Goal: Task Accomplishment & Management: Manage account settings

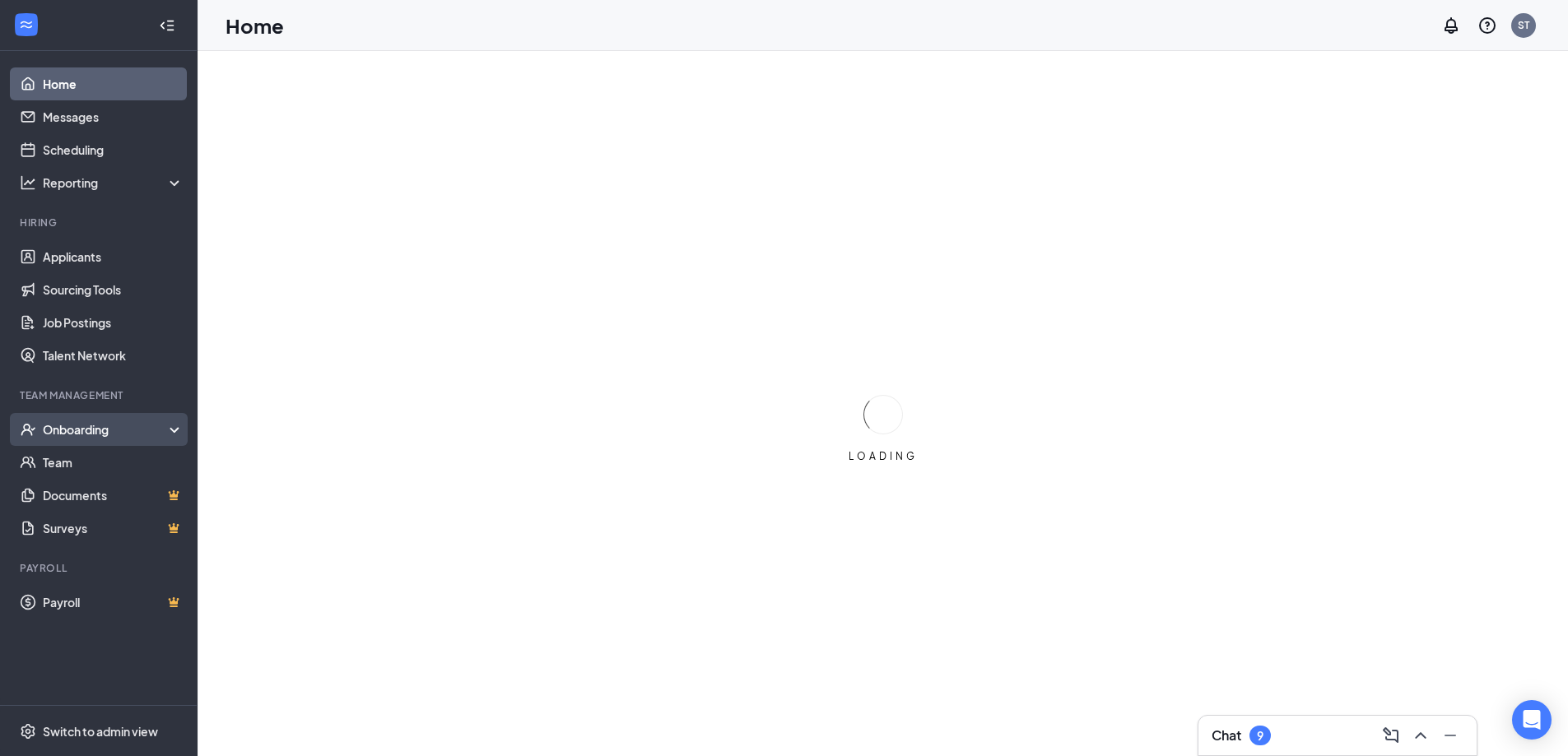
click at [88, 428] on div "Onboarding" at bounding box center [107, 429] width 127 height 17
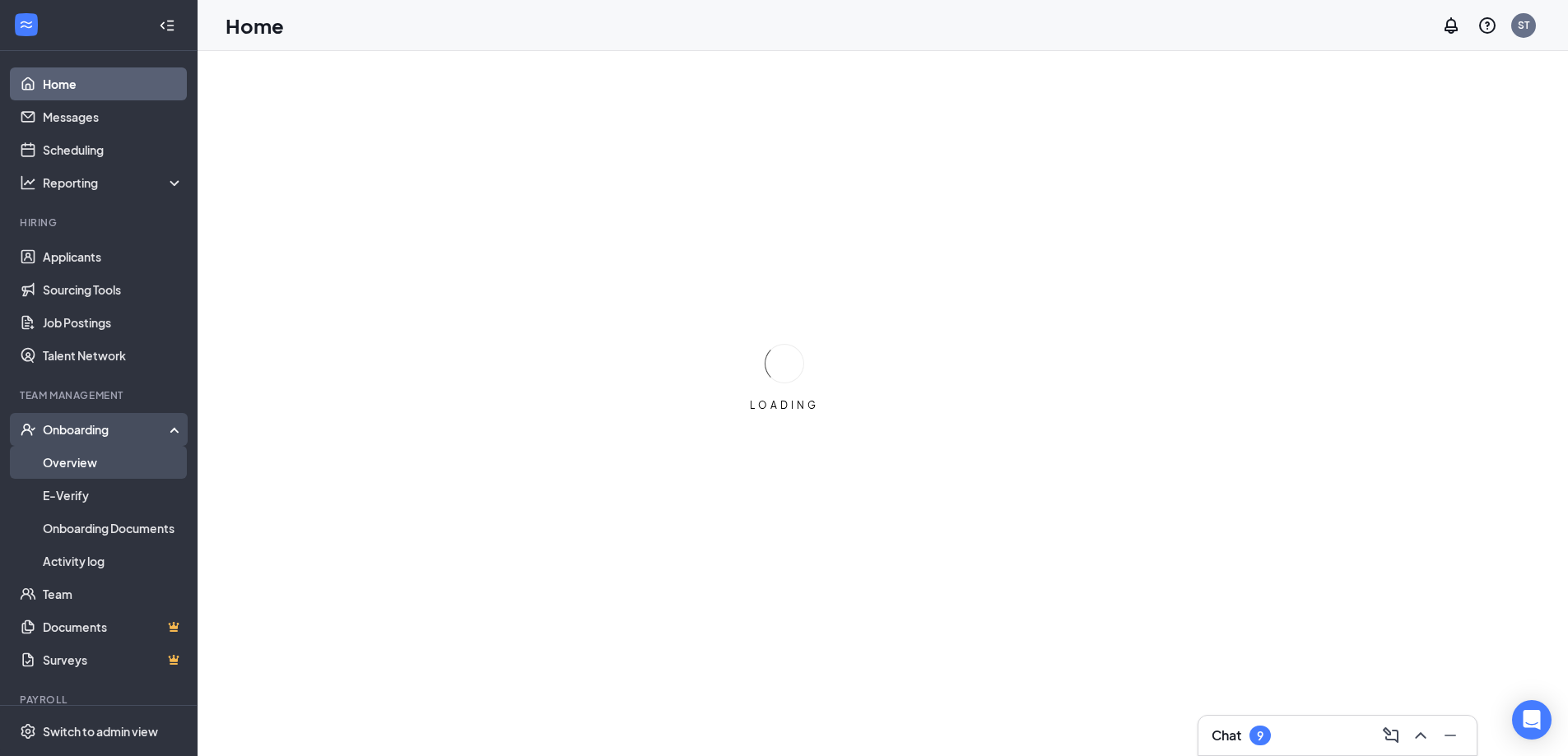
click at [72, 477] on link "Overview" at bounding box center [114, 462] width 141 height 33
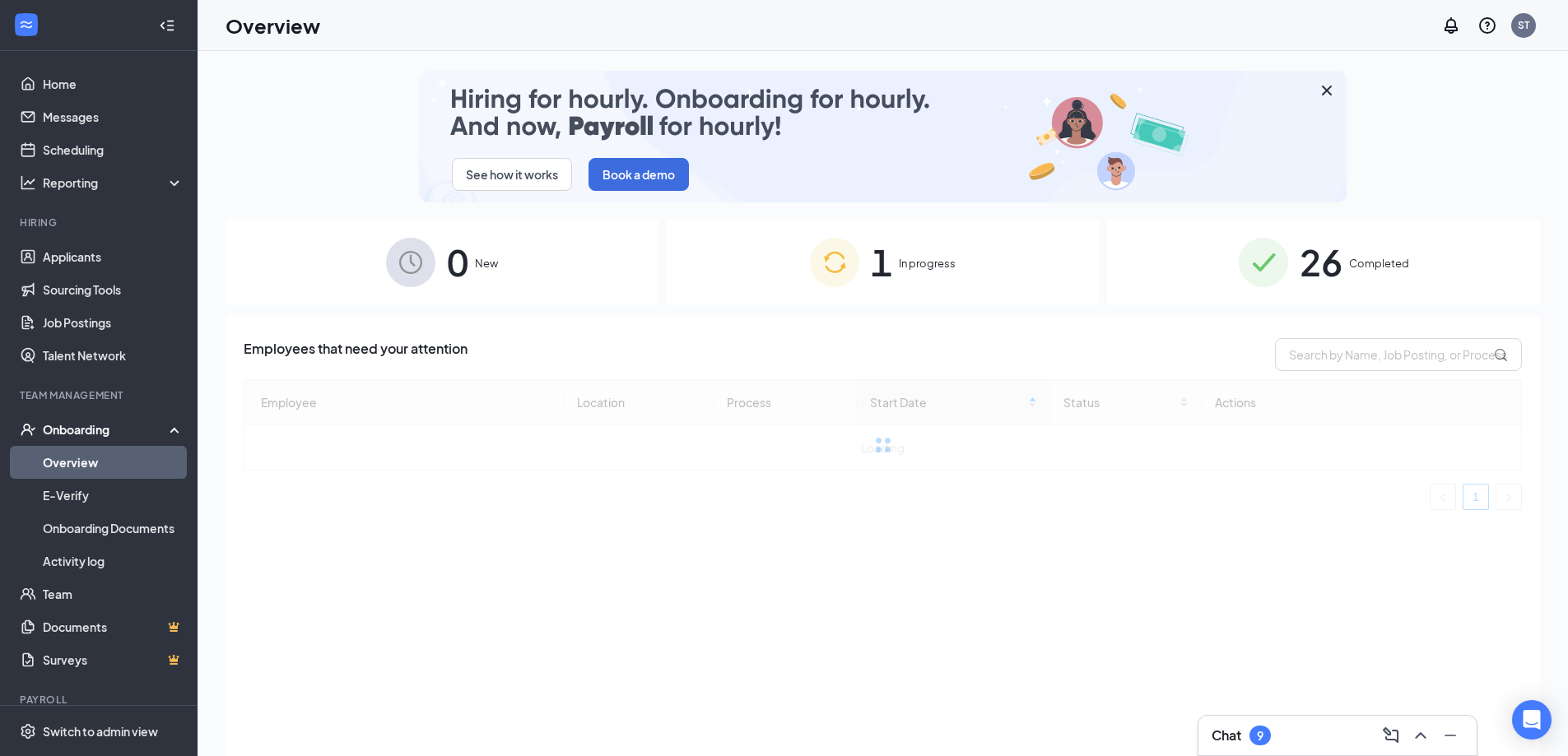
click at [1308, 263] on span "26" at bounding box center [1321, 262] width 43 height 56
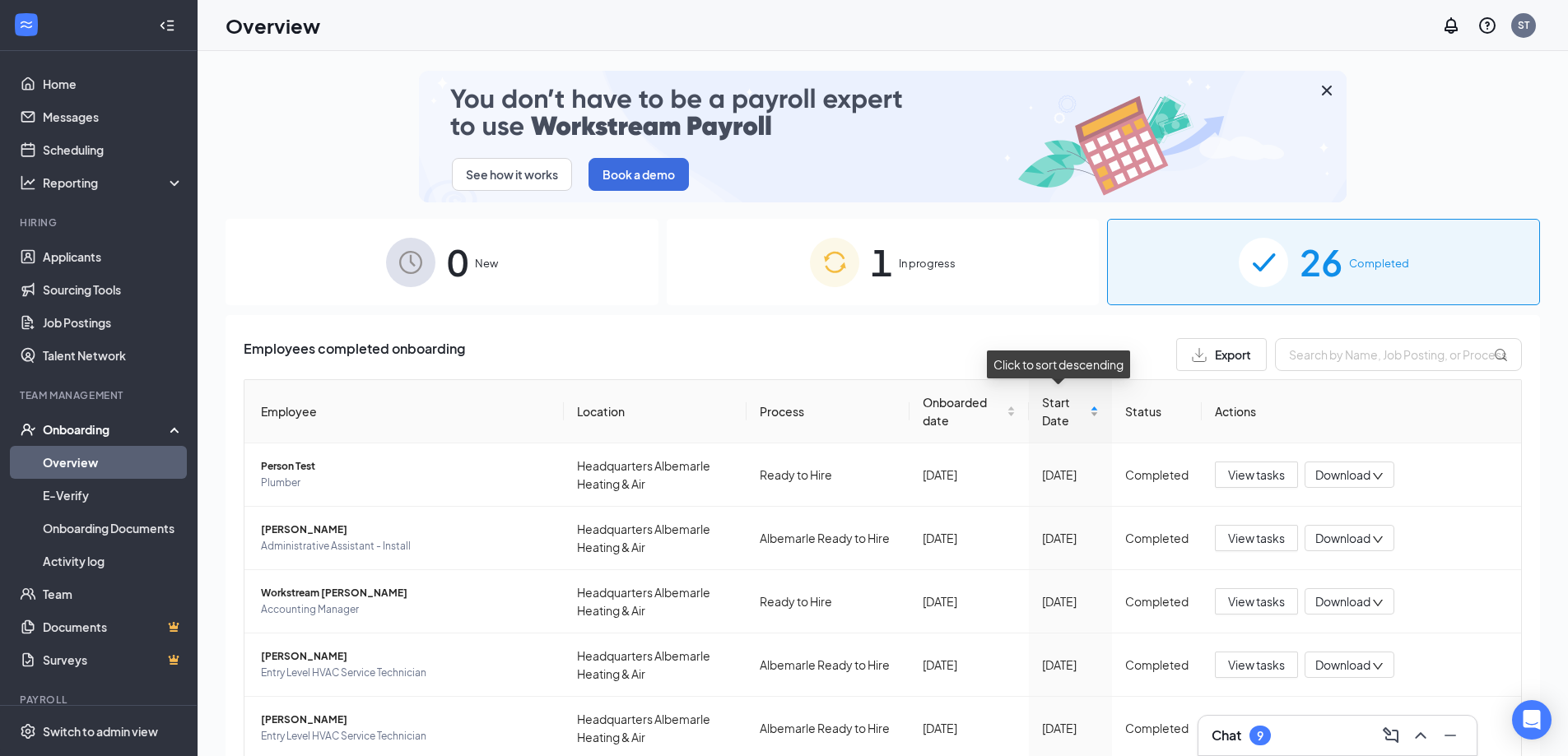
click at [1049, 411] on span "Start Date" at bounding box center [1064, 411] width 44 height 36
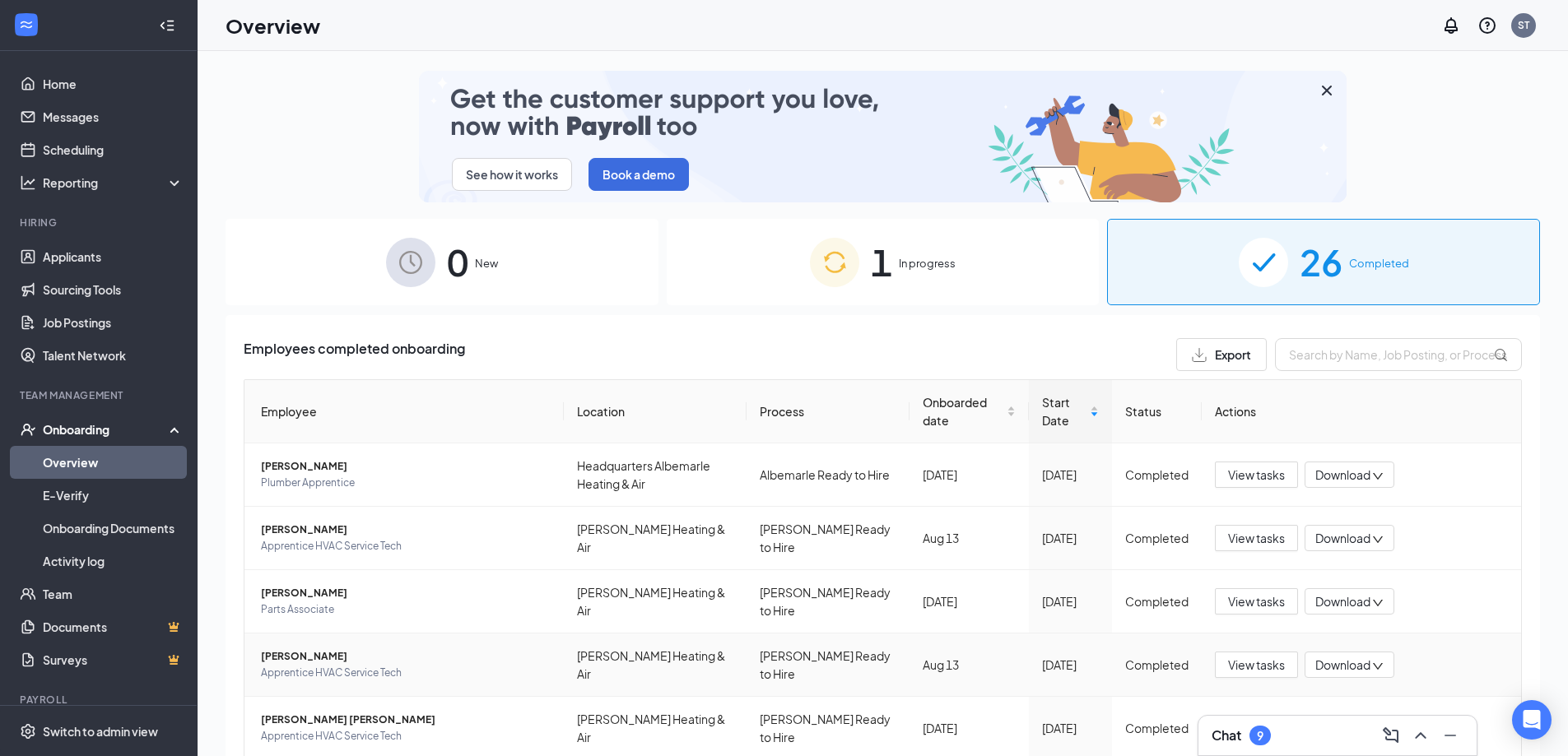
click at [299, 652] on span "[PERSON_NAME]" at bounding box center [405, 656] width 290 height 17
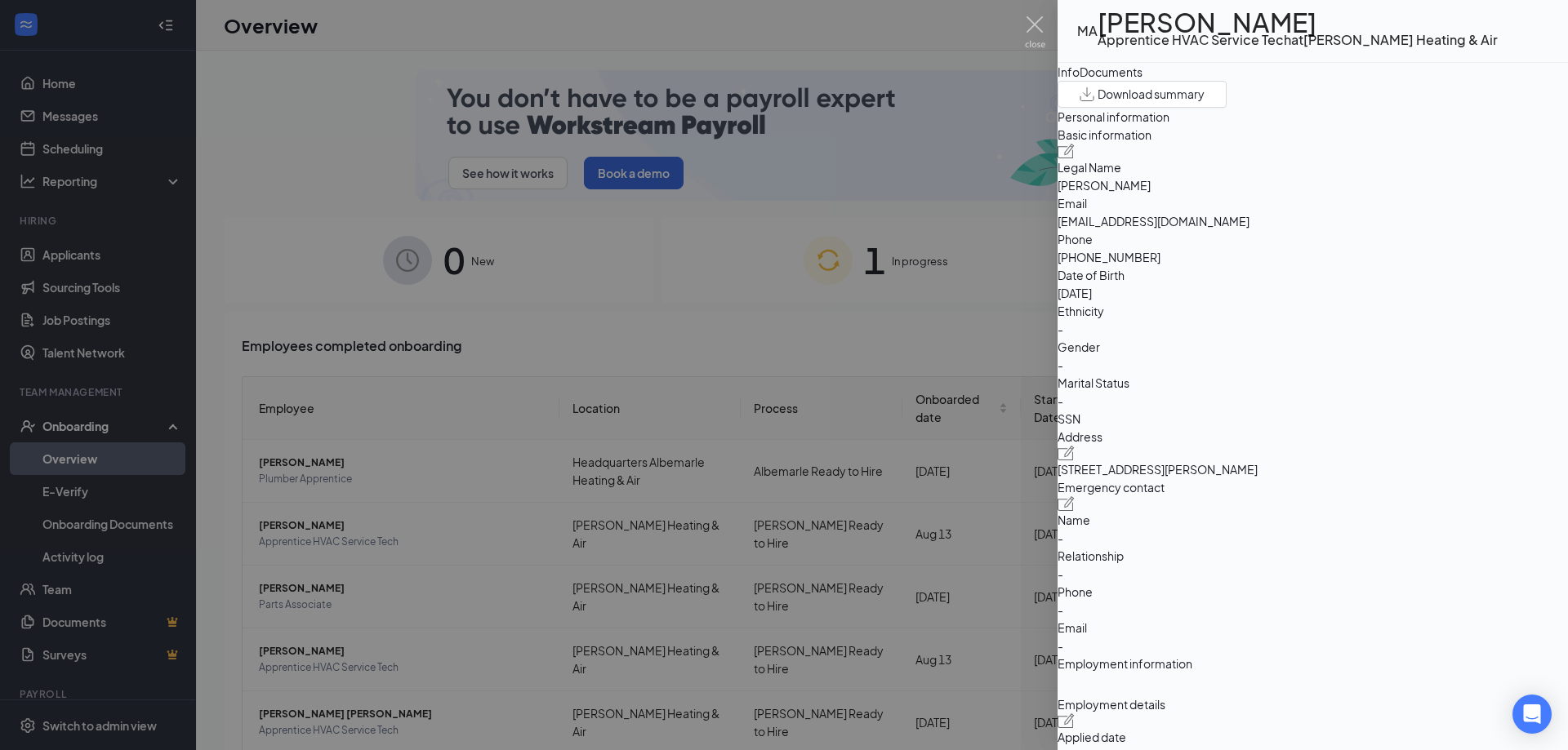
click at [1498, 47] on button "button" at bounding box center [1498, 31] width 0 height 36
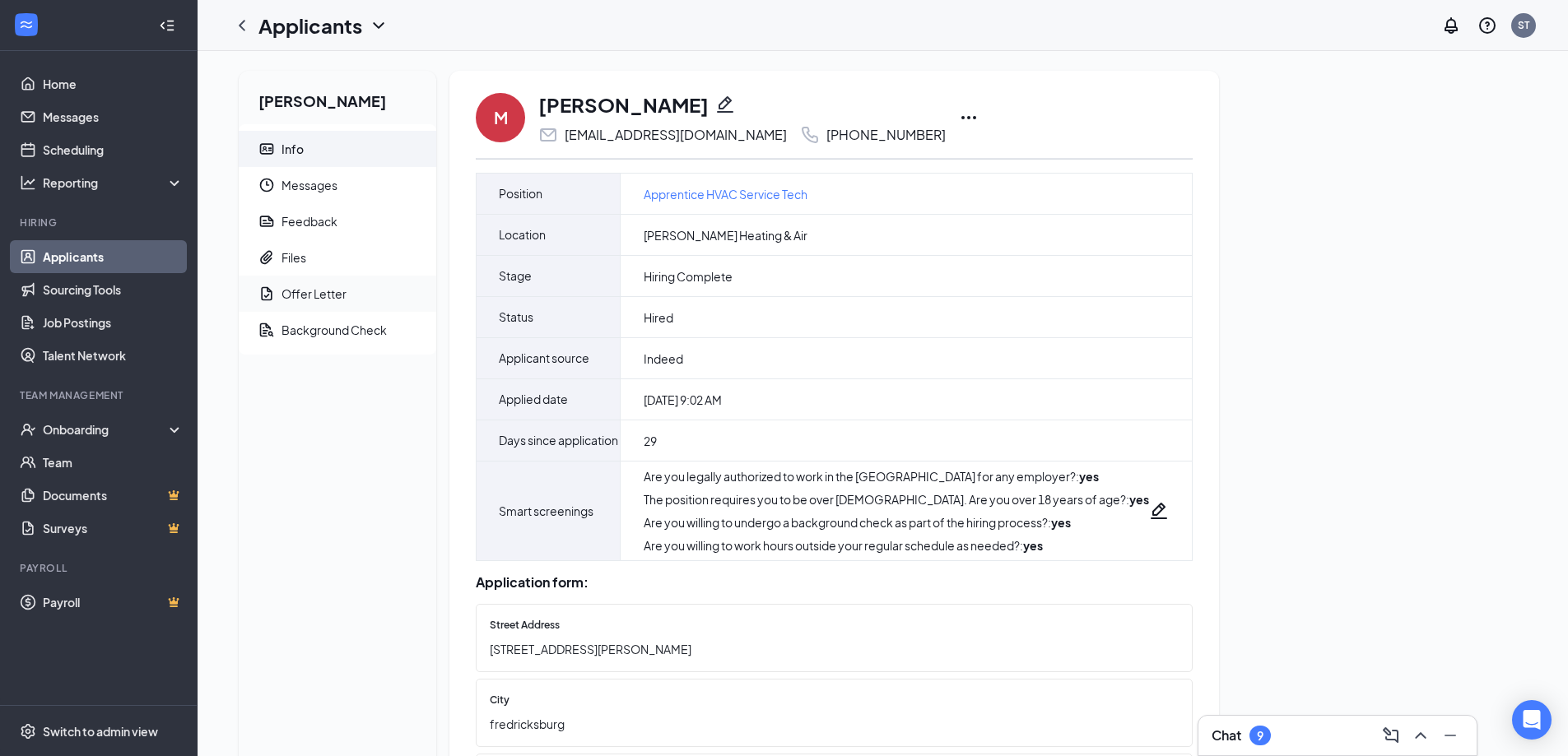
click at [337, 306] on span "Offer Letter" at bounding box center [352, 293] width 142 height 36
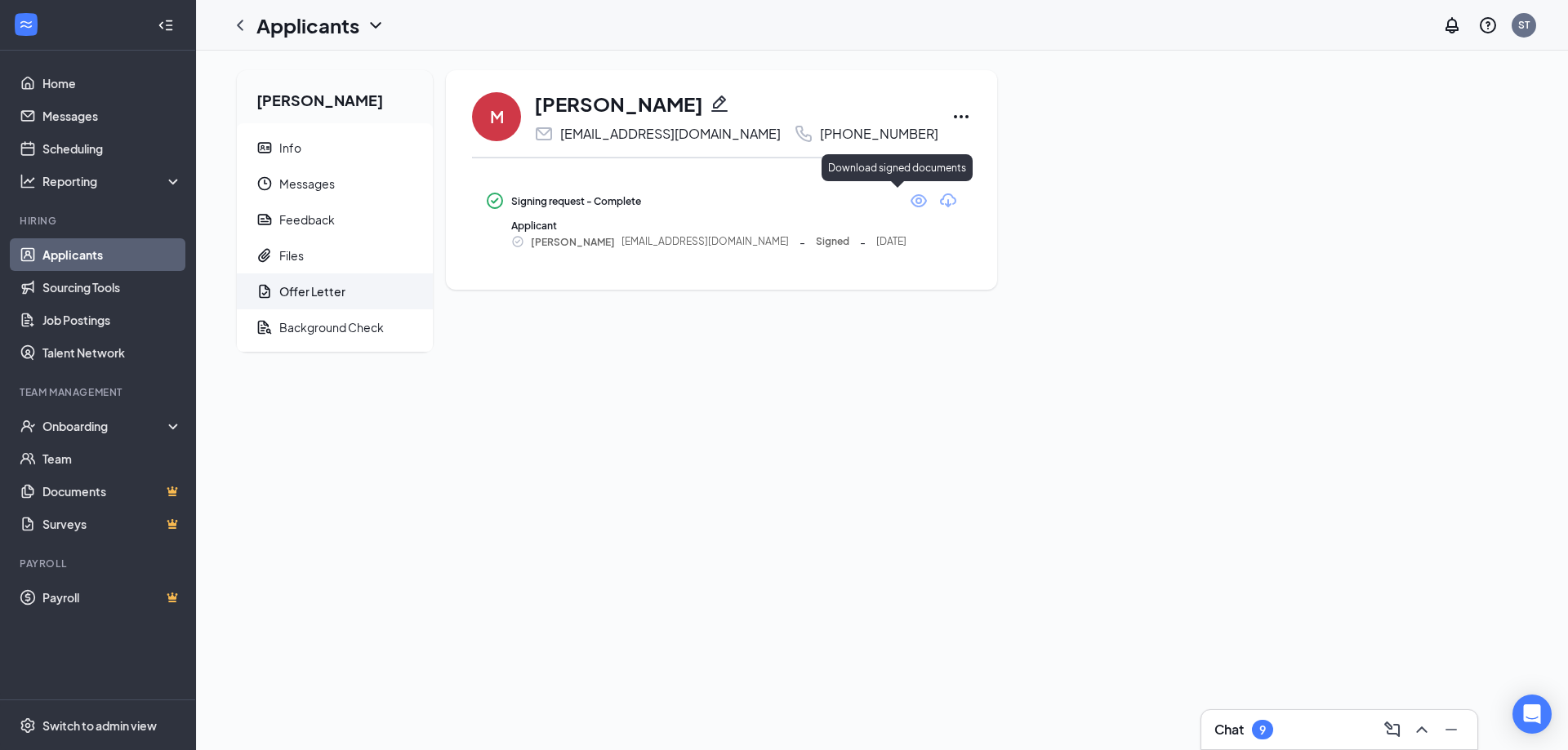
click at [940, 204] on icon "Download" at bounding box center [948, 200] width 17 height 14
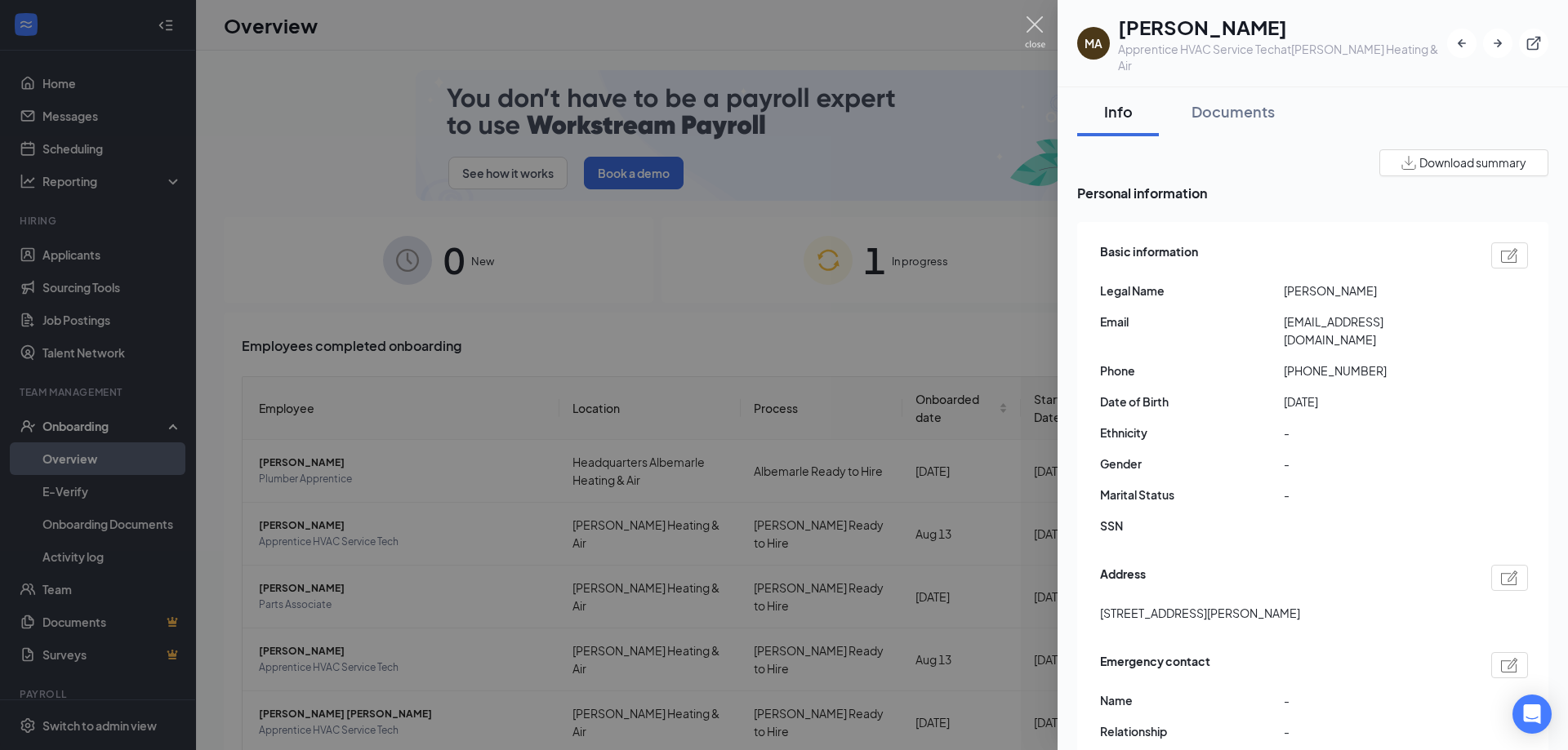
click at [1033, 25] on img at bounding box center [1035, 32] width 20 height 31
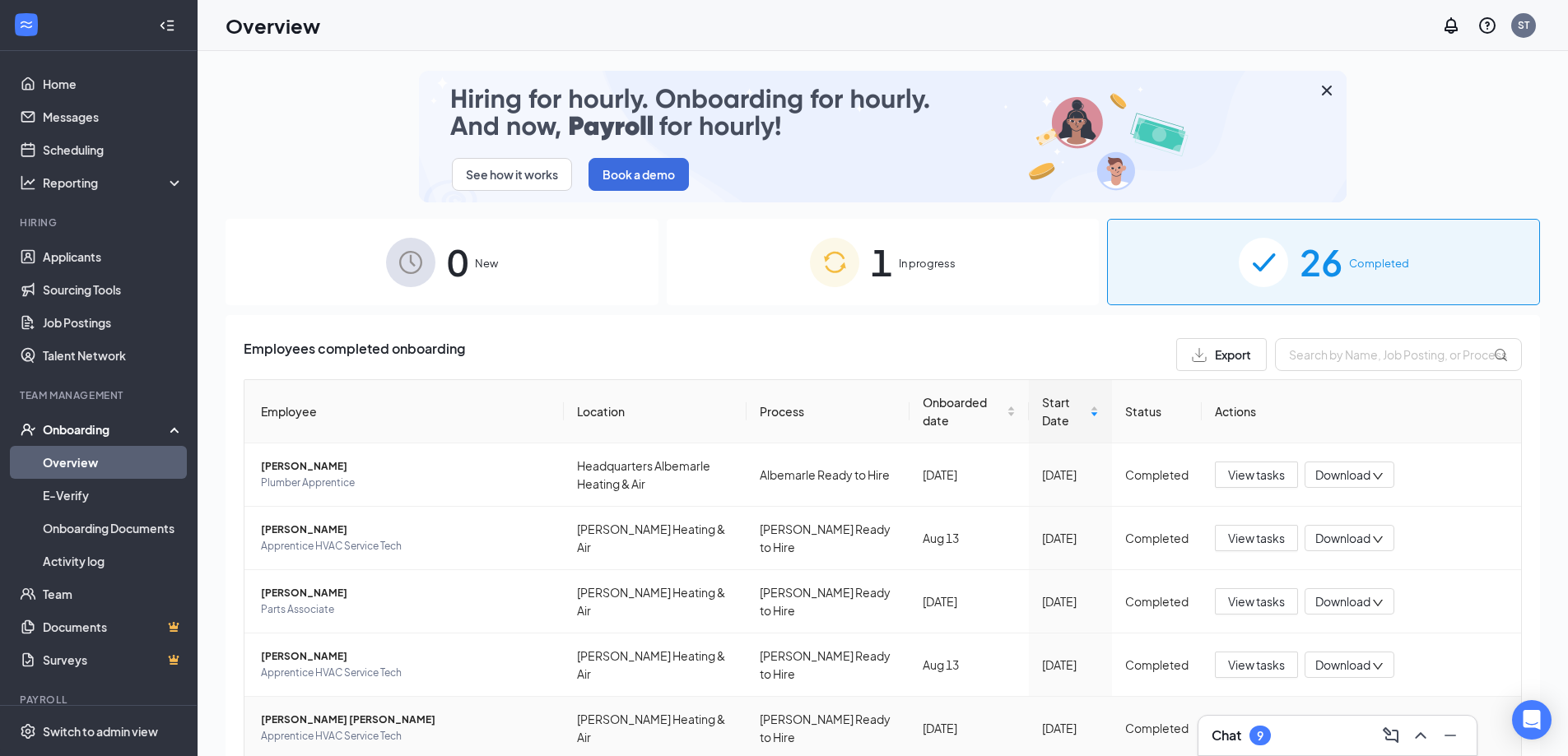
click at [316, 719] on span "[PERSON_NAME] [PERSON_NAME]" at bounding box center [405, 720] width 290 height 17
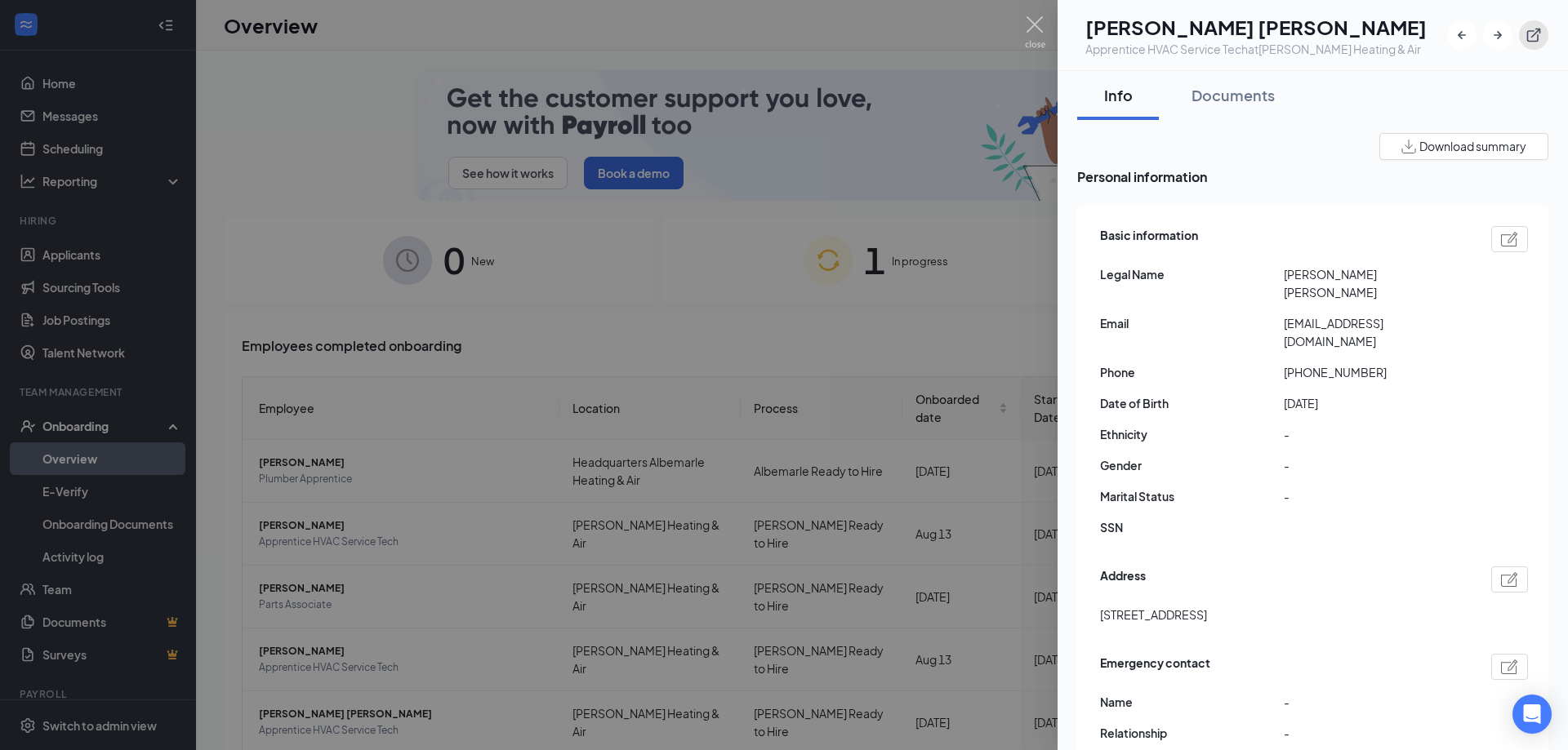
click at [1530, 43] on icon "ExternalLink" at bounding box center [1534, 35] width 17 height 17
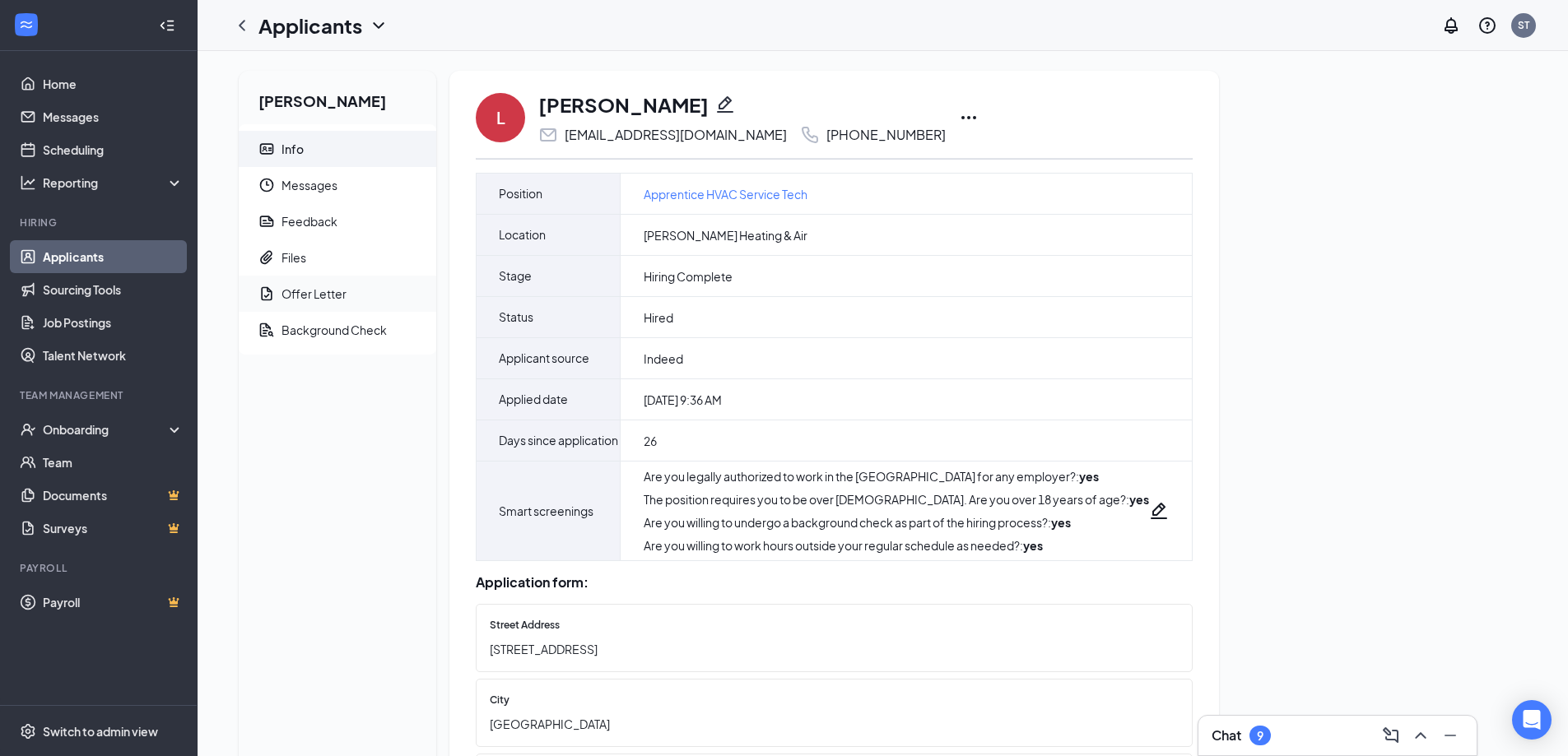
click at [318, 300] on div "Offer Letter" at bounding box center [314, 293] width 65 height 17
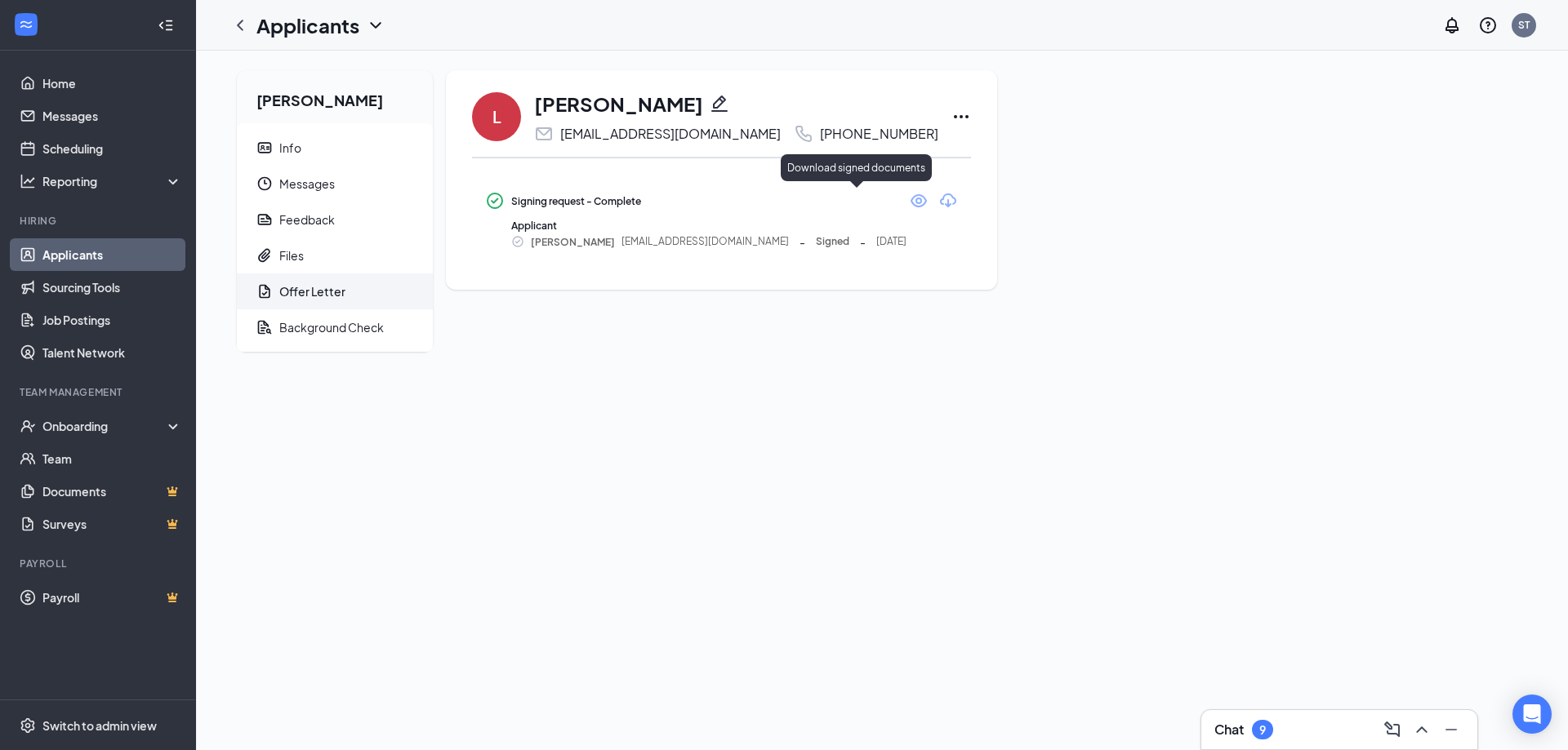
click at [938, 198] on icon "Download" at bounding box center [948, 201] width 19 height 19
